Goal: Task Accomplishment & Management: Manage account settings

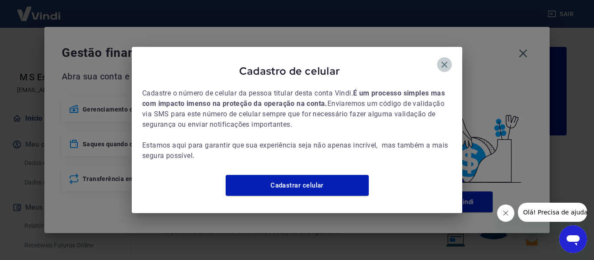
click at [446, 63] on icon "button" at bounding box center [444, 65] width 10 height 10
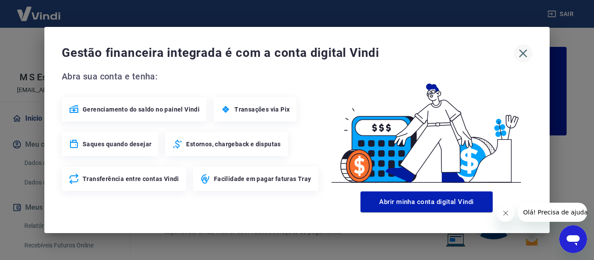
click at [518, 54] on icon "button" at bounding box center [523, 54] width 14 height 14
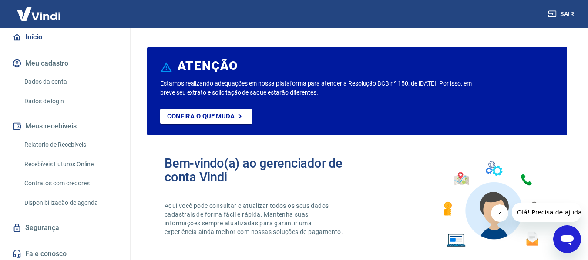
scroll to position [85, 0]
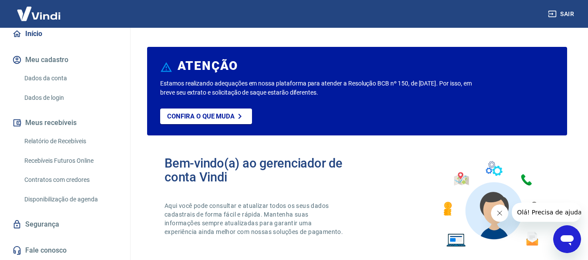
click at [79, 141] on link "Relatório de Recebíveis" at bounding box center [70, 142] width 99 height 18
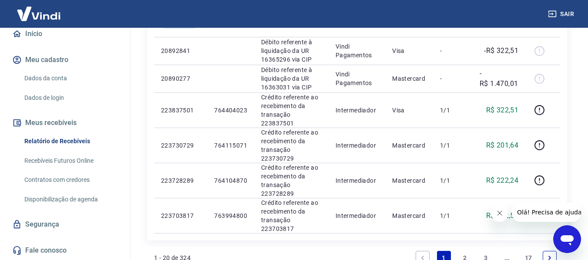
scroll to position [728, 0]
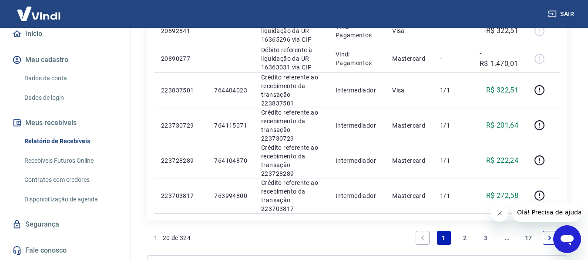
drag, startPoint x: 468, startPoint y: 143, endPoint x: 388, endPoint y: 154, distance: 80.8
click at [468, 231] on link "2" at bounding box center [465, 238] width 14 height 14
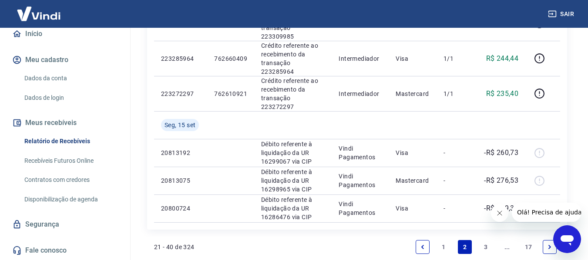
scroll to position [739, 0]
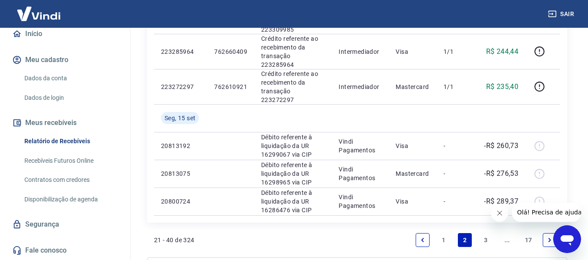
click at [482, 234] on link "3" at bounding box center [486, 241] width 14 height 14
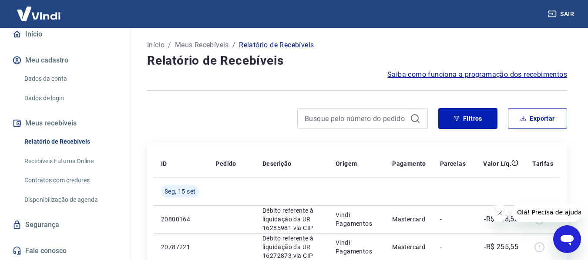
scroll to position [85, 0]
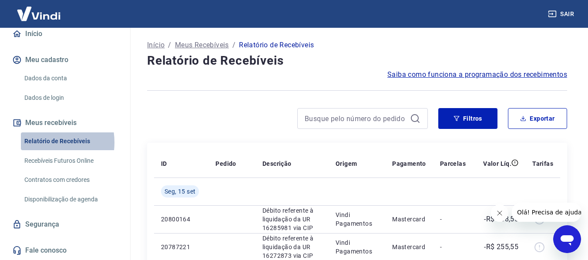
click at [39, 143] on link "Relatório de Recebíveis" at bounding box center [70, 142] width 99 height 18
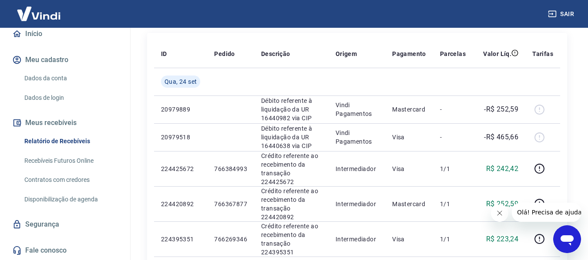
scroll to position [130, 0]
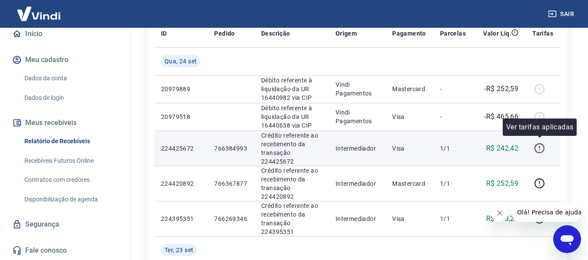
click at [542, 144] on icon "button" at bounding box center [539, 148] width 11 height 11
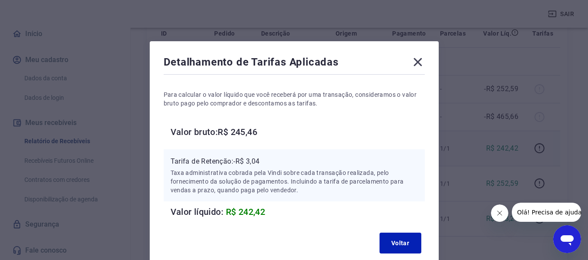
scroll to position [0, 0]
click at [417, 60] on icon at bounding box center [418, 63] width 14 height 14
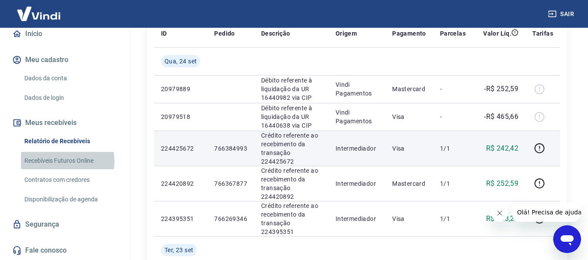
click at [64, 161] on link "Recebíveis Futuros Online" at bounding box center [70, 161] width 99 height 18
